Goal: Information Seeking & Learning: Learn about a topic

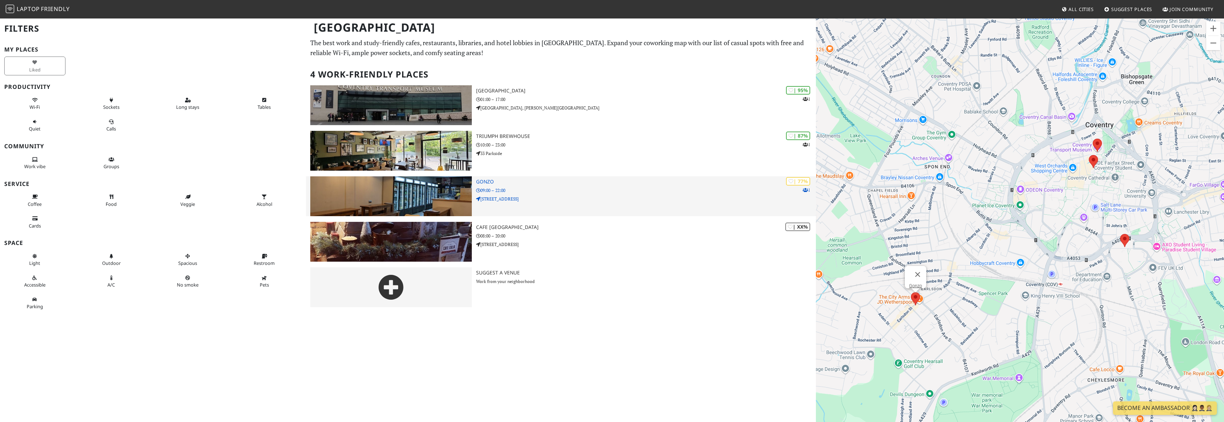
click at [422, 192] on img at bounding box center [391, 196] width 162 height 40
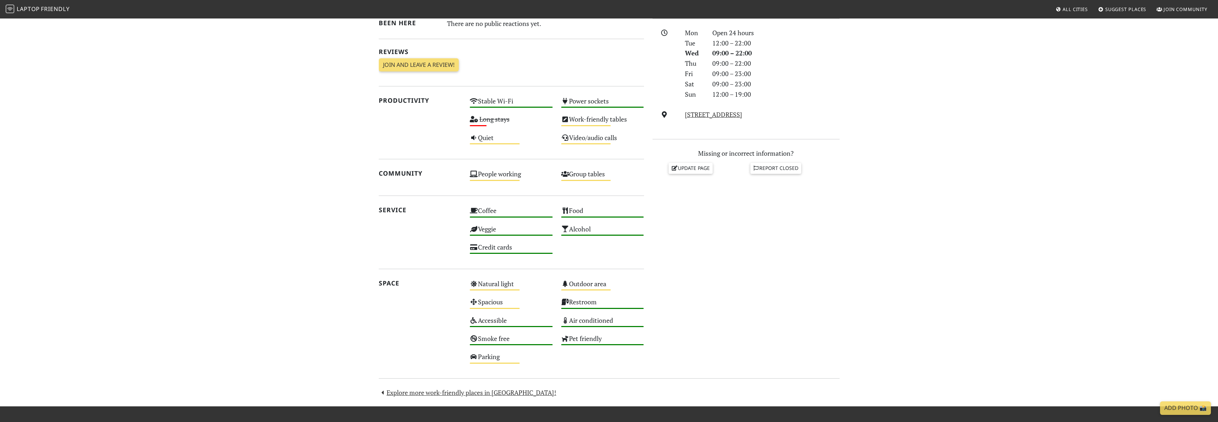
scroll to position [158, 0]
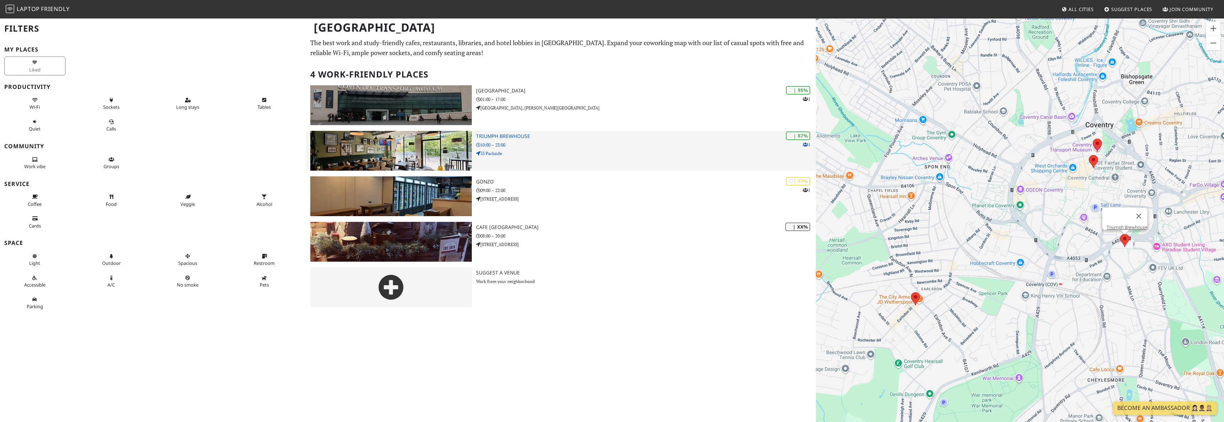
click at [502, 134] on h3 "Triumph Brewhouse" at bounding box center [646, 136] width 340 height 6
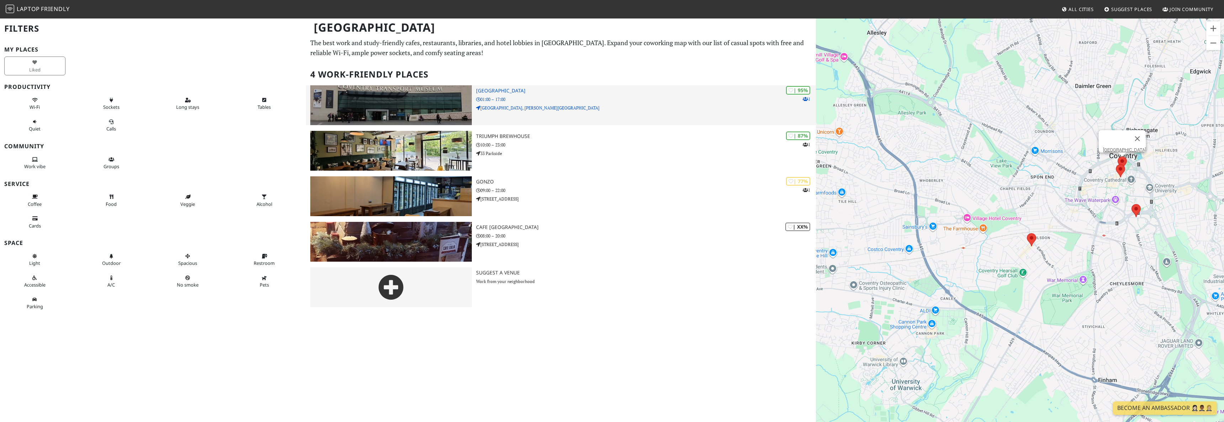
click at [516, 90] on h3 "[GEOGRAPHIC_DATA]" at bounding box center [646, 91] width 340 height 6
